Goal: Task Accomplishment & Management: Manage account settings

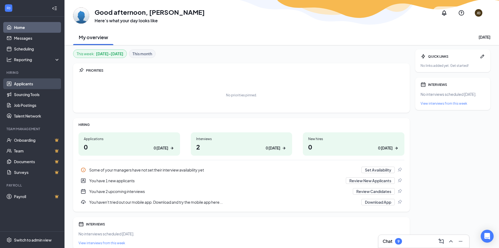
click at [32, 88] on link "Applicants" at bounding box center [37, 83] width 46 height 11
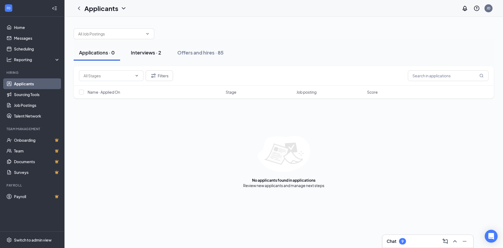
click at [148, 52] on div "Interviews · 2" at bounding box center [146, 52] width 30 height 7
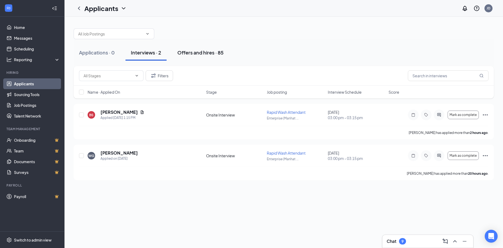
click at [210, 50] on div "Offers and hires · 85" at bounding box center [200, 52] width 46 height 7
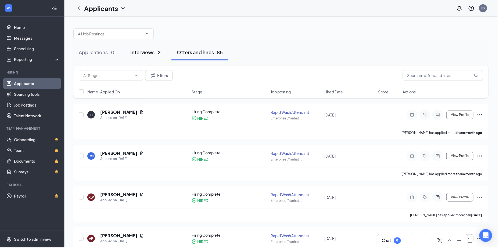
click at [153, 46] on button "Interviews · 2" at bounding box center [145, 53] width 41 height 16
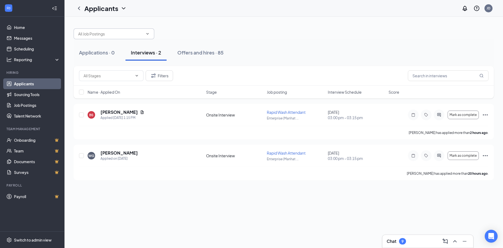
click at [149, 37] on span at bounding box center [114, 33] width 81 height 11
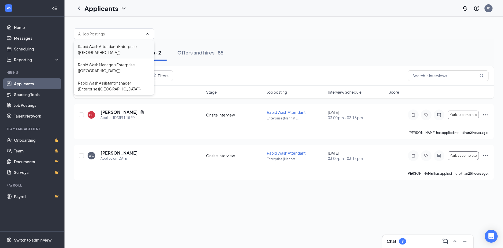
click at [152, 42] on div "Rapid Wash Attendant (Enterprise ([GEOGRAPHIC_DATA]))" at bounding box center [114, 49] width 81 height 18
type input "Rapid Wash Attendant (Enterprise ([GEOGRAPHIC_DATA]))"
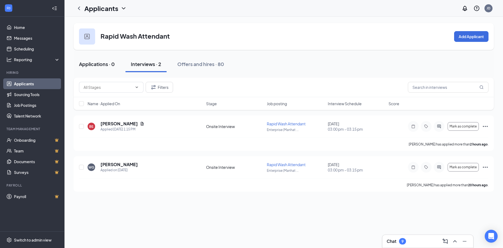
click at [107, 63] on div "Applications · 0" at bounding box center [97, 64] width 36 height 7
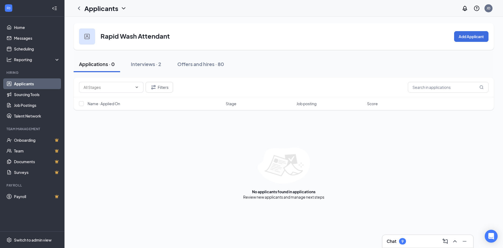
click at [123, 7] on icon "ChevronDown" at bounding box center [123, 8] width 6 height 6
click at [194, 62] on div "Offers and hires · 80" at bounding box center [200, 64] width 47 height 7
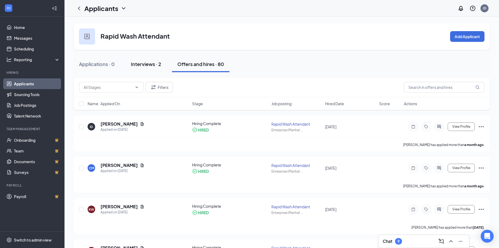
click at [142, 63] on div "Interviews · 2" at bounding box center [146, 64] width 30 height 7
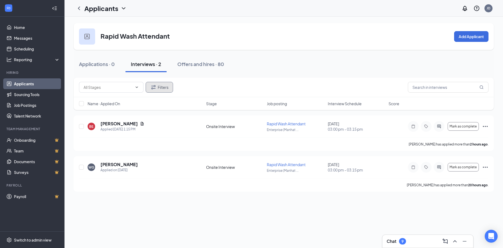
click at [154, 90] on icon "Filter" at bounding box center [153, 87] width 6 height 6
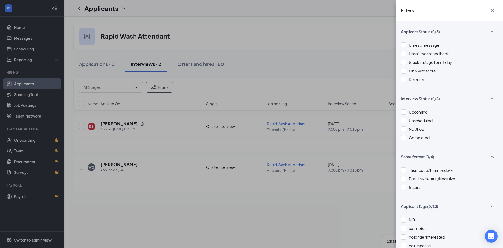
click at [404, 79] on div at bounding box center [403, 79] width 5 height 5
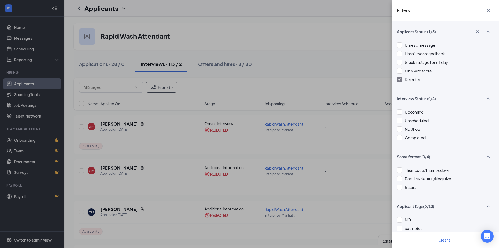
click at [100, 63] on div "Filters Applicant Status (1/5) Unread message Hasn't messaged back Stuck in sta…" at bounding box center [249, 124] width 499 height 248
click at [165, 143] on div "Filters Applicant Status (1/5) Unread message Hasn't messaged back Stuck in sta…" at bounding box center [249, 124] width 499 height 248
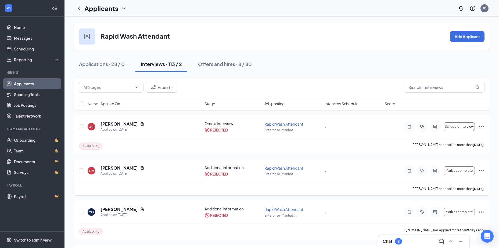
click at [481, 172] on icon "Ellipses" at bounding box center [481, 171] width 6 height 6
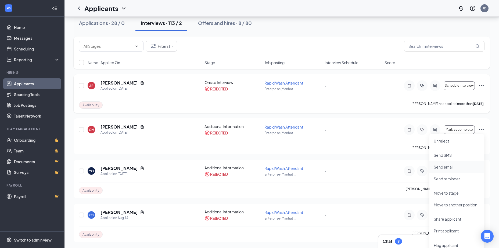
scroll to position [54, 0]
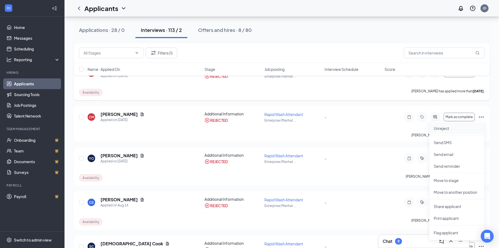
click at [447, 130] on p "Unreject" at bounding box center [456, 128] width 46 height 5
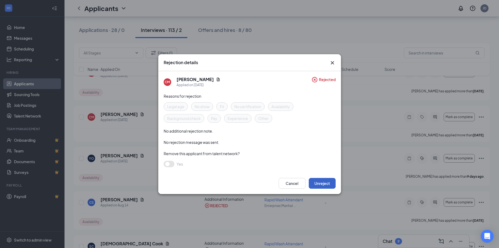
click at [325, 181] on button "Unreject" at bounding box center [321, 183] width 27 height 11
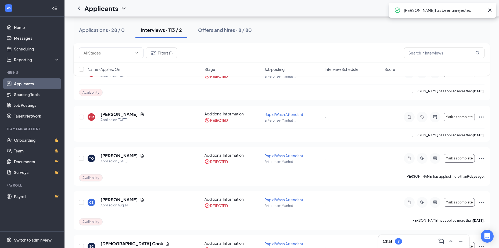
scroll to position [0, 0]
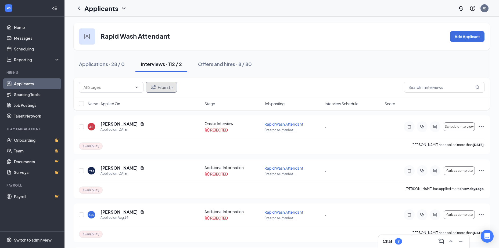
click at [166, 86] on button "Filters (1)" at bounding box center [160, 87] width 31 height 11
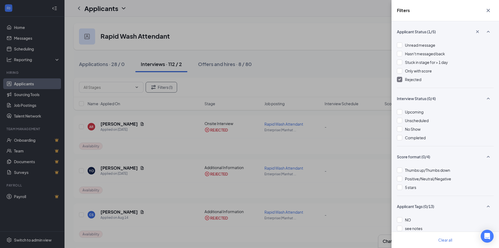
click at [400, 79] on img at bounding box center [399, 79] width 3 height 2
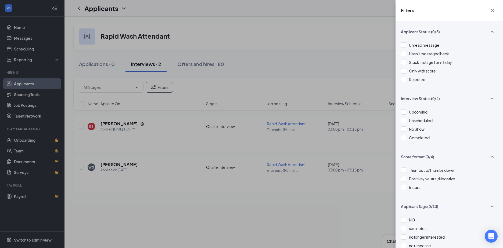
click at [193, 42] on div "Filters Applicant Status (0/5) Unread message Hasn't messaged back Stuck in sta…" at bounding box center [251, 124] width 503 height 248
click at [490, 15] on button "button" at bounding box center [491, 10] width 11 height 10
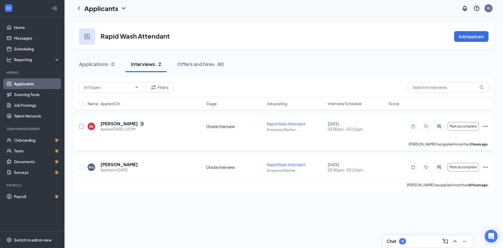
click at [81, 125] on input "checkbox" at bounding box center [81, 126] width 5 height 5
checkbox input "true"
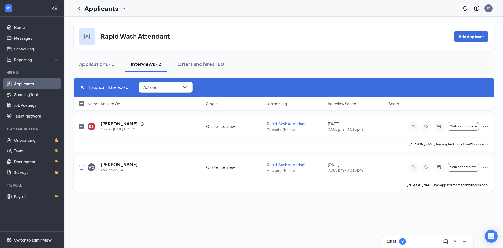
click at [79, 165] on input "checkbox" at bounding box center [81, 167] width 5 height 5
checkbox input "true"
click at [202, 68] on button "Offers and hires · 80" at bounding box center [200, 64] width 57 height 16
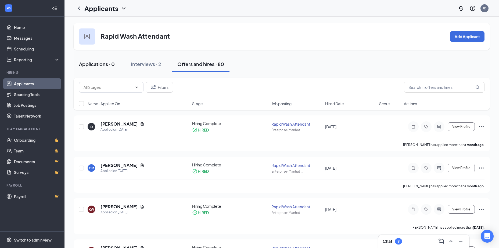
click at [104, 61] on div "Applications · 0" at bounding box center [97, 64] width 36 height 7
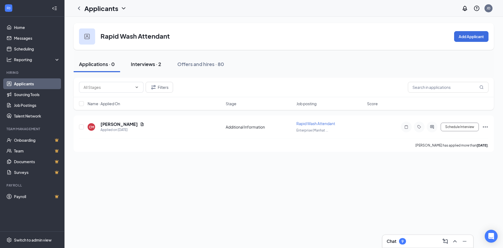
click at [131, 67] on button "Interviews · 2" at bounding box center [145, 64] width 41 height 16
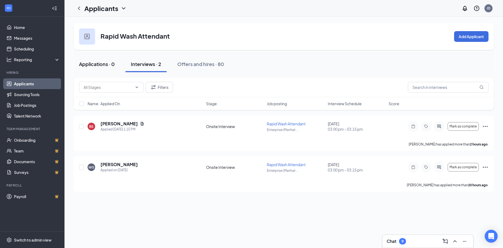
click at [100, 67] on div "Applications · 0" at bounding box center [97, 64] width 36 height 7
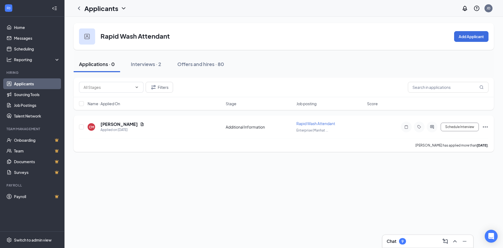
click at [84, 125] on div "[PERSON_NAME] [PERSON_NAME] Applied on [DATE] Additional Information Rapid Wash…" at bounding box center [283, 130] width 409 height 18
click at [81, 126] on input "checkbox" at bounding box center [81, 127] width 5 height 5
checkbox input "true"
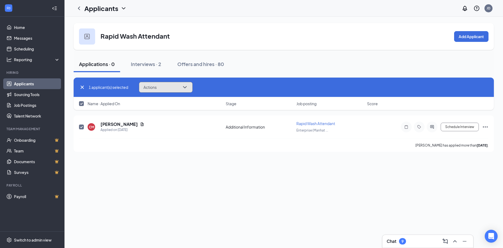
click at [179, 87] on button "Actions" at bounding box center [166, 87] width 54 height 11
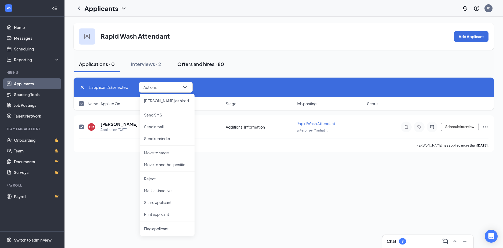
click at [219, 69] on button "Offers and hires · 80" at bounding box center [200, 64] width 57 height 16
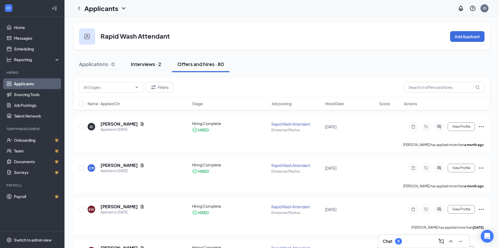
click at [156, 60] on button "Interviews · 2" at bounding box center [145, 64] width 41 height 16
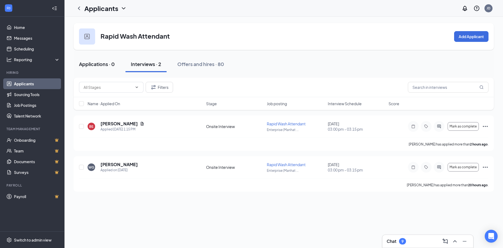
click at [110, 63] on div "Applications · 0" at bounding box center [97, 64] width 36 height 7
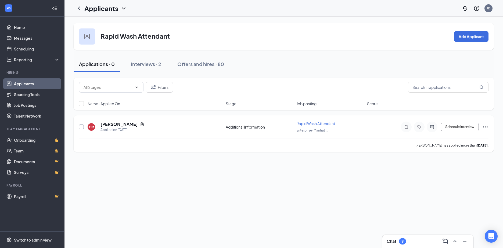
click at [79, 129] on input "checkbox" at bounding box center [81, 127] width 5 height 5
checkbox input "true"
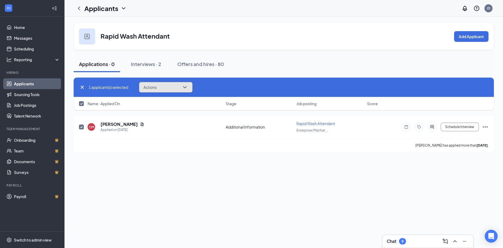
click at [176, 88] on button "Actions" at bounding box center [166, 87] width 54 height 11
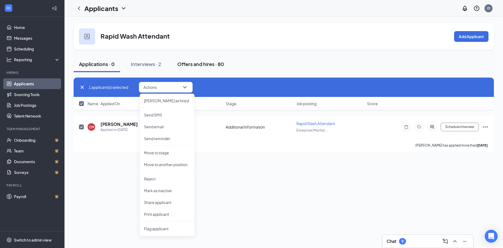
click at [224, 65] on div "Offers and hires · 80" at bounding box center [200, 64] width 47 height 7
